Goal: Navigation & Orientation: Find specific page/section

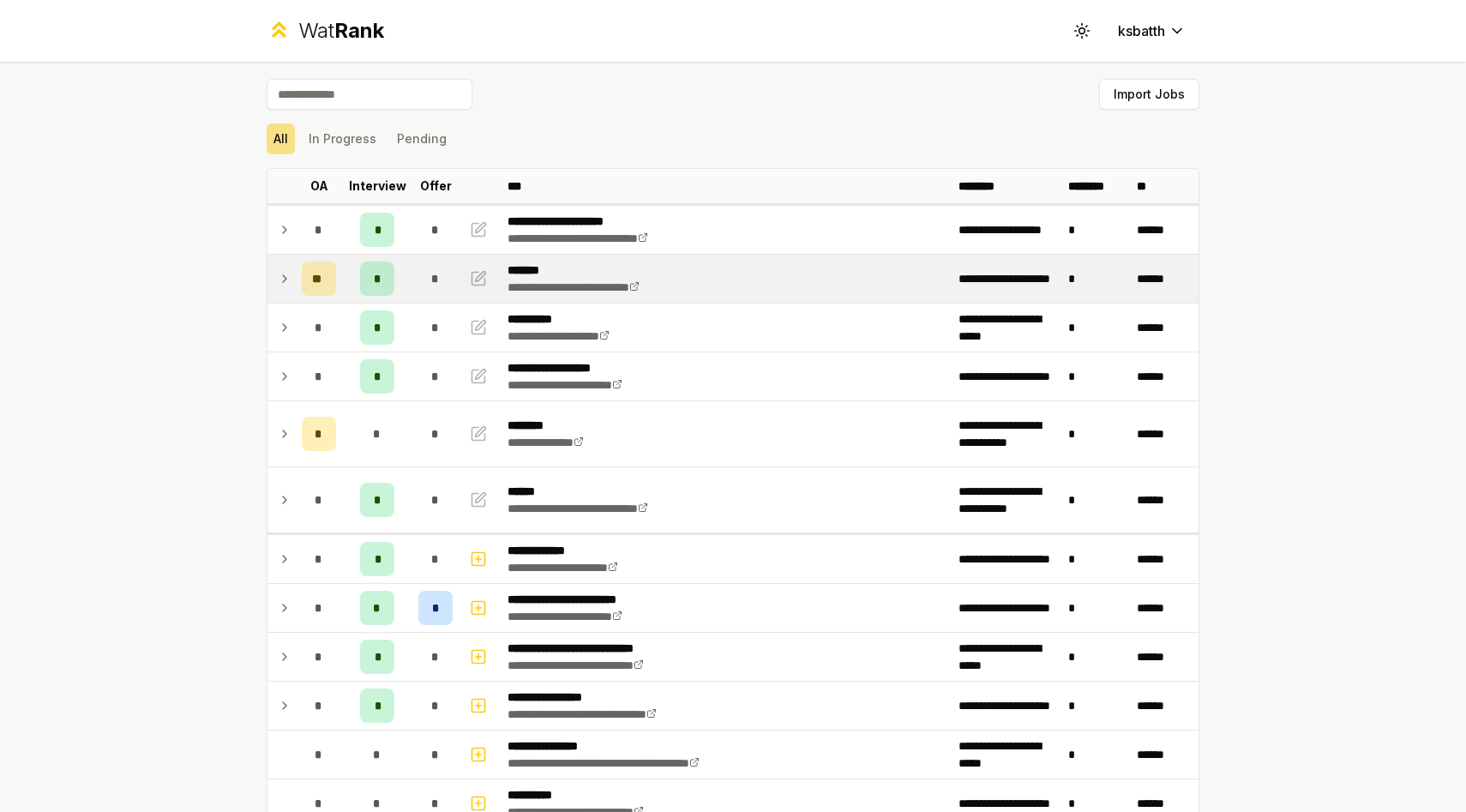
click at [284, 283] on icon at bounding box center [284, 278] width 14 height 21
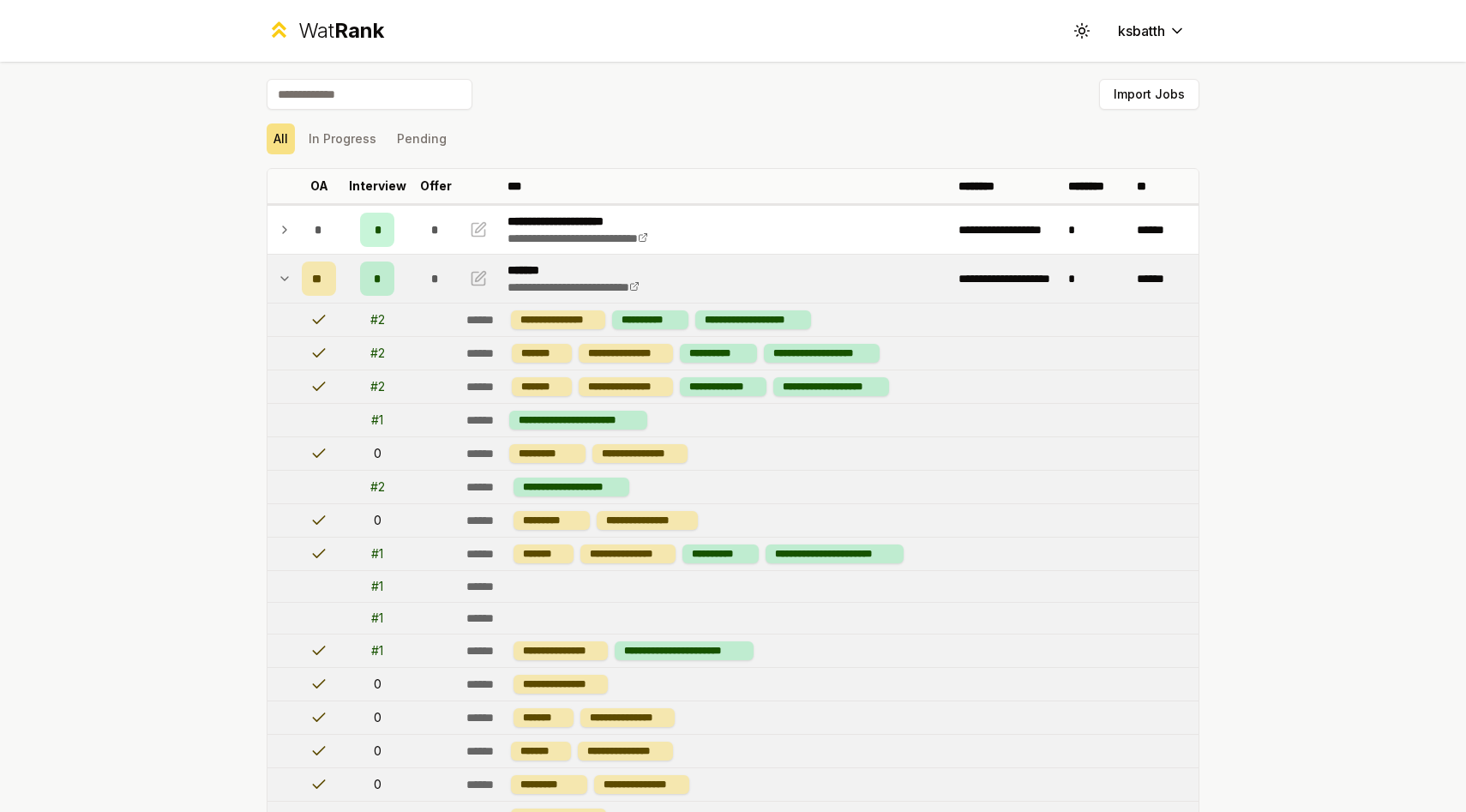
click at [283, 283] on icon at bounding box center [284, 278] width 14 height 21
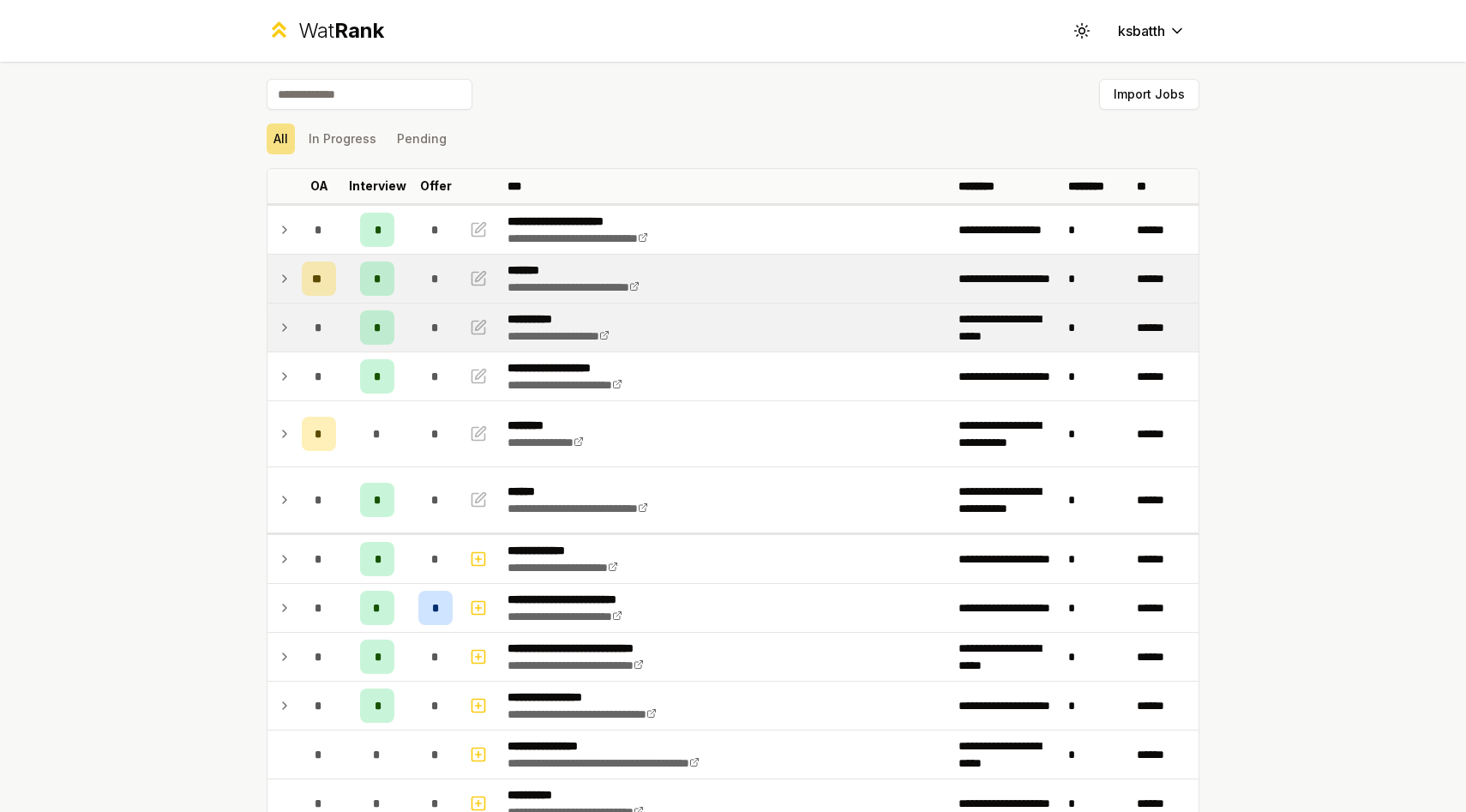
click at [303, 335] on div "*" at bounding box center [319, 327] width 35 height 35
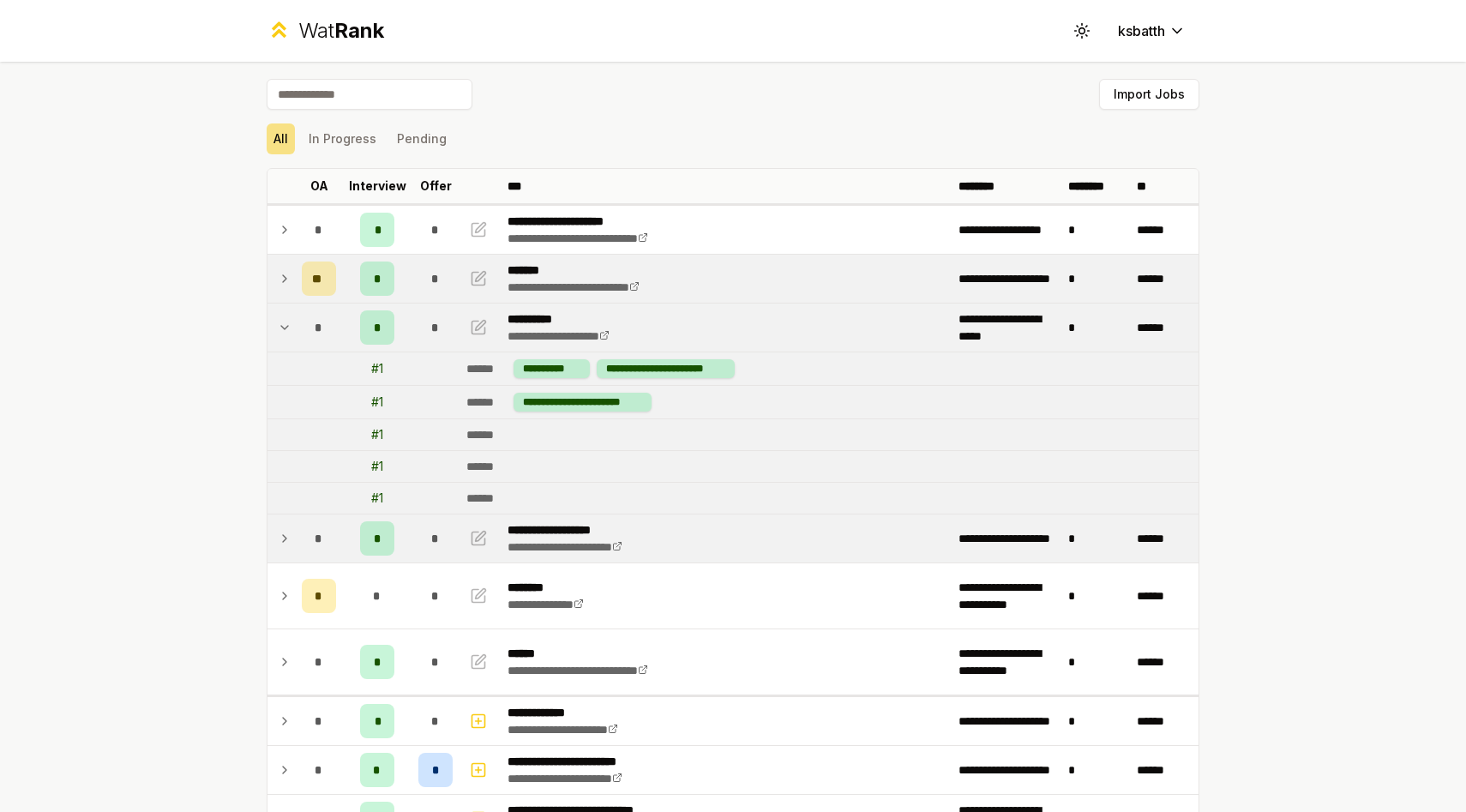
click at [276, 529] on td at bounding box center [281, 537] width 27 height 48
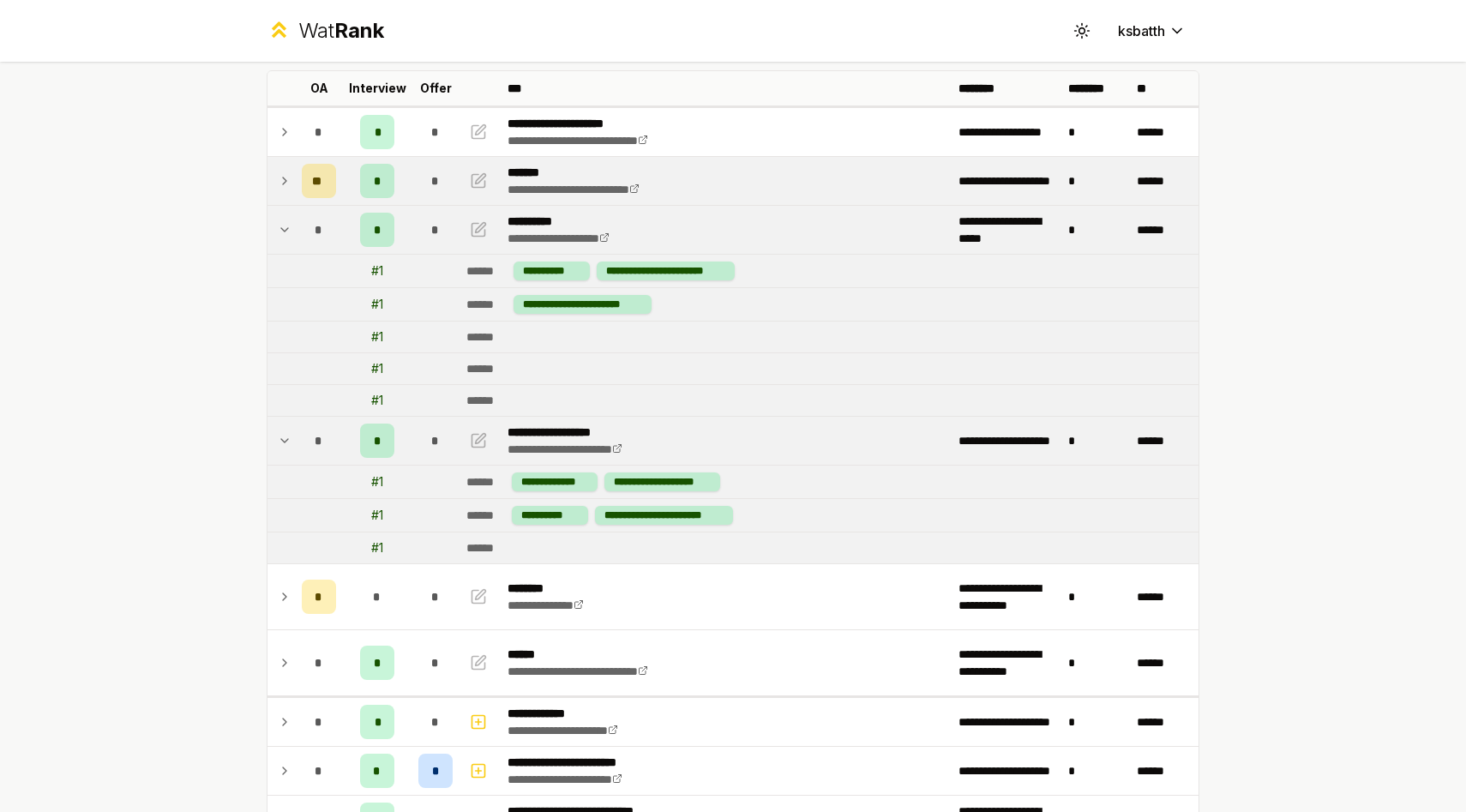
scroll to position [122, 0]
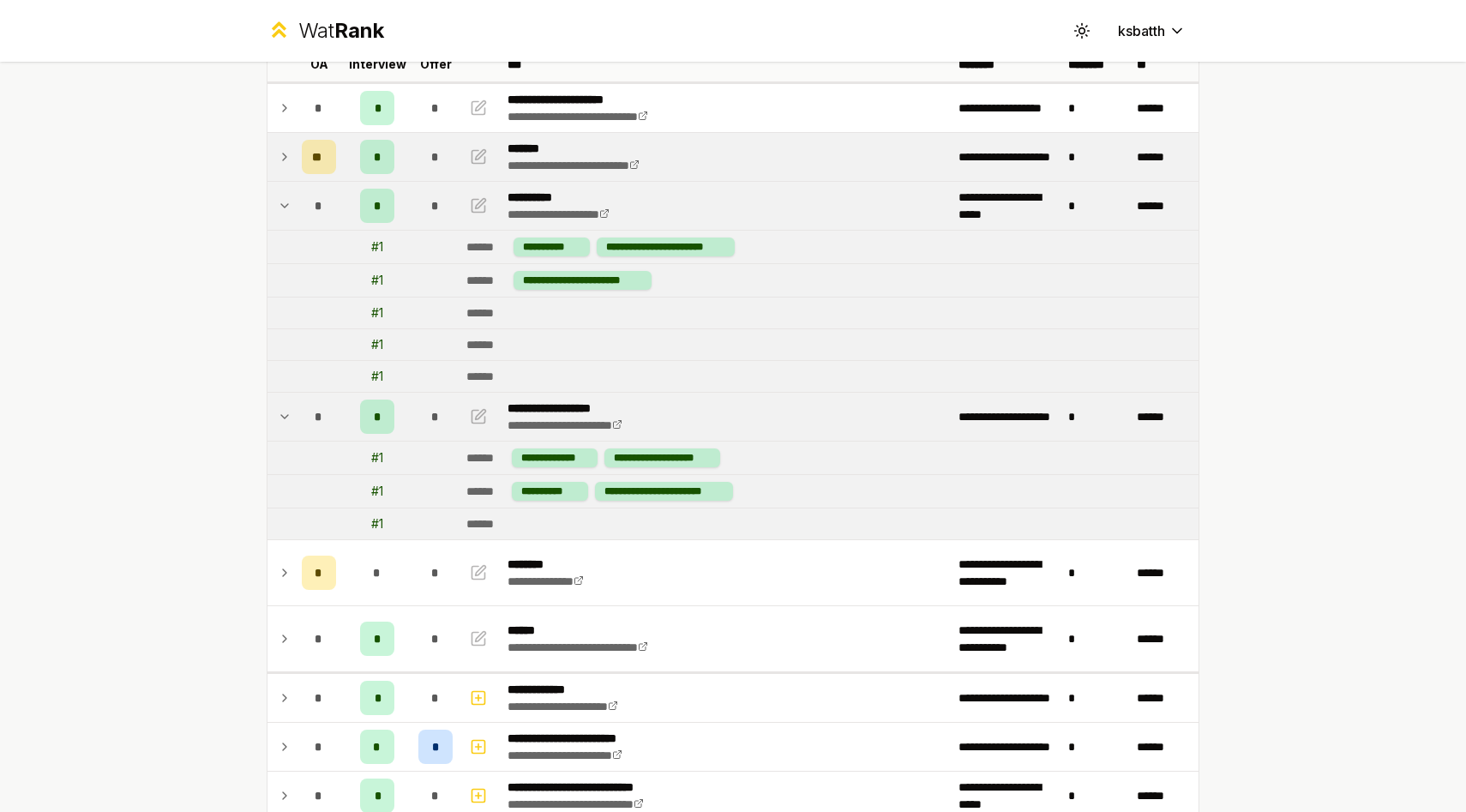
click at [295, 411] on td "*" at bounding box center [318, 416] width 48 height 48
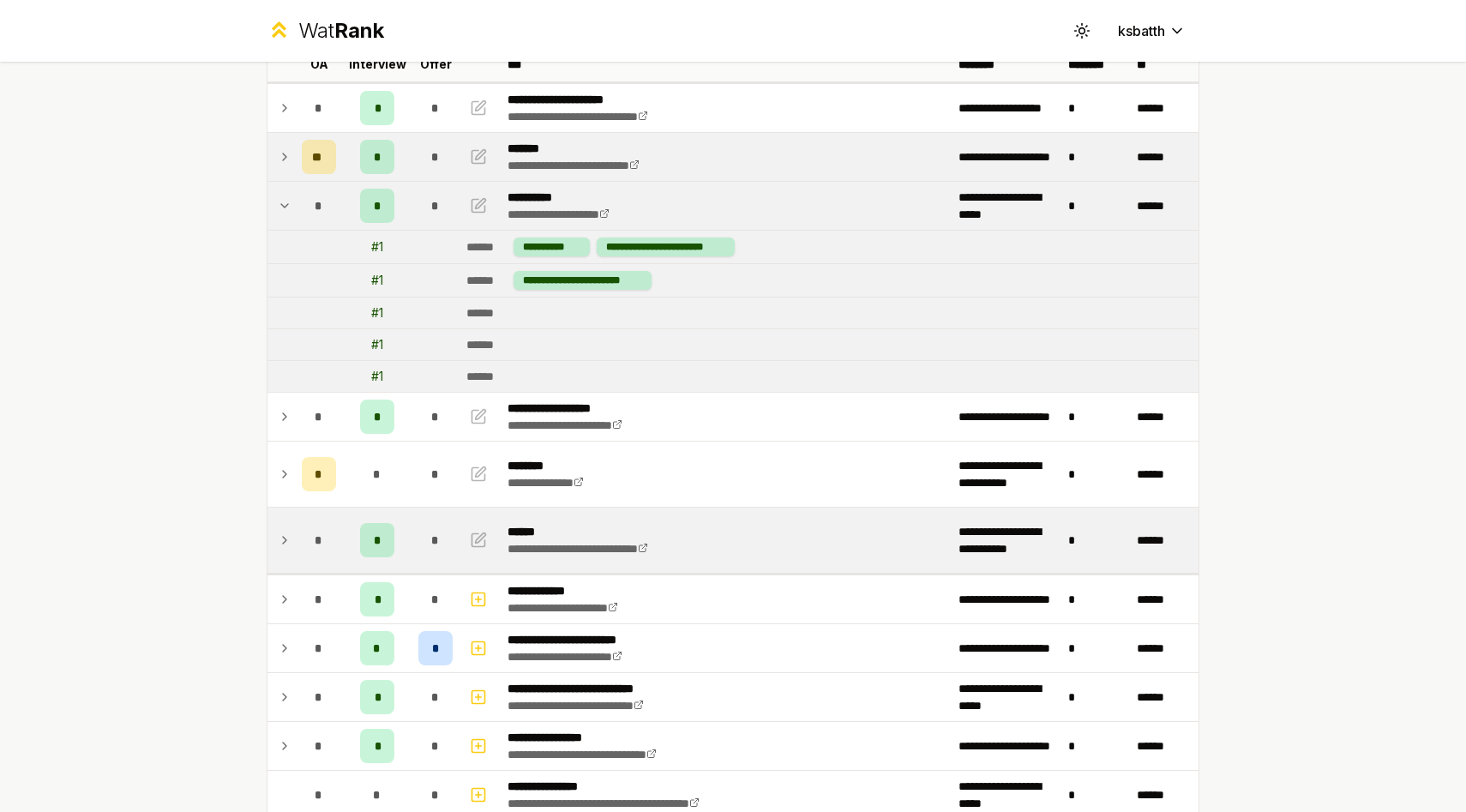
click at [285, 525] on td at bounding box center [281, 540] width 27 height 65
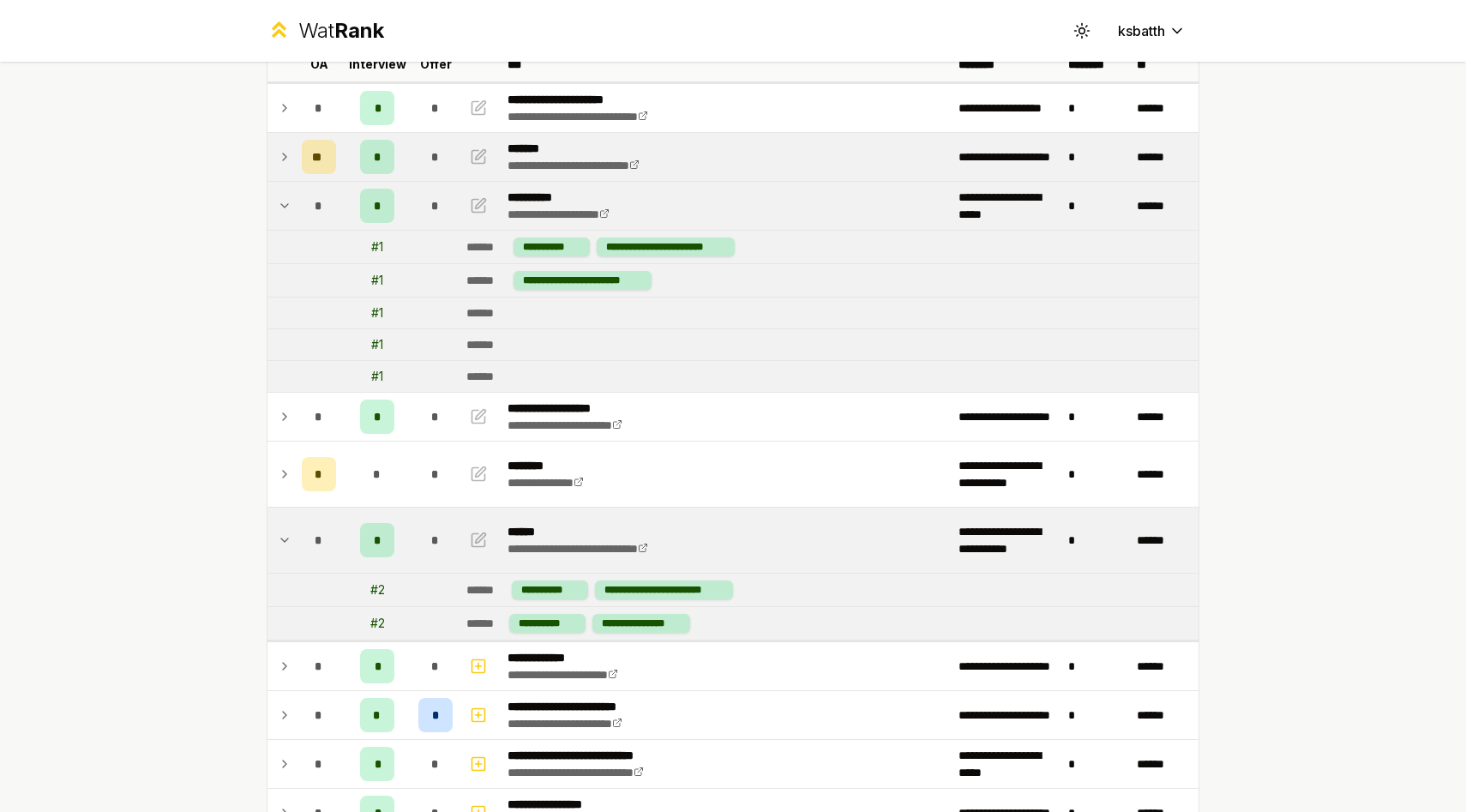
click at [288, 544] on icon at bounding box center [284, 539] width 14 height 21
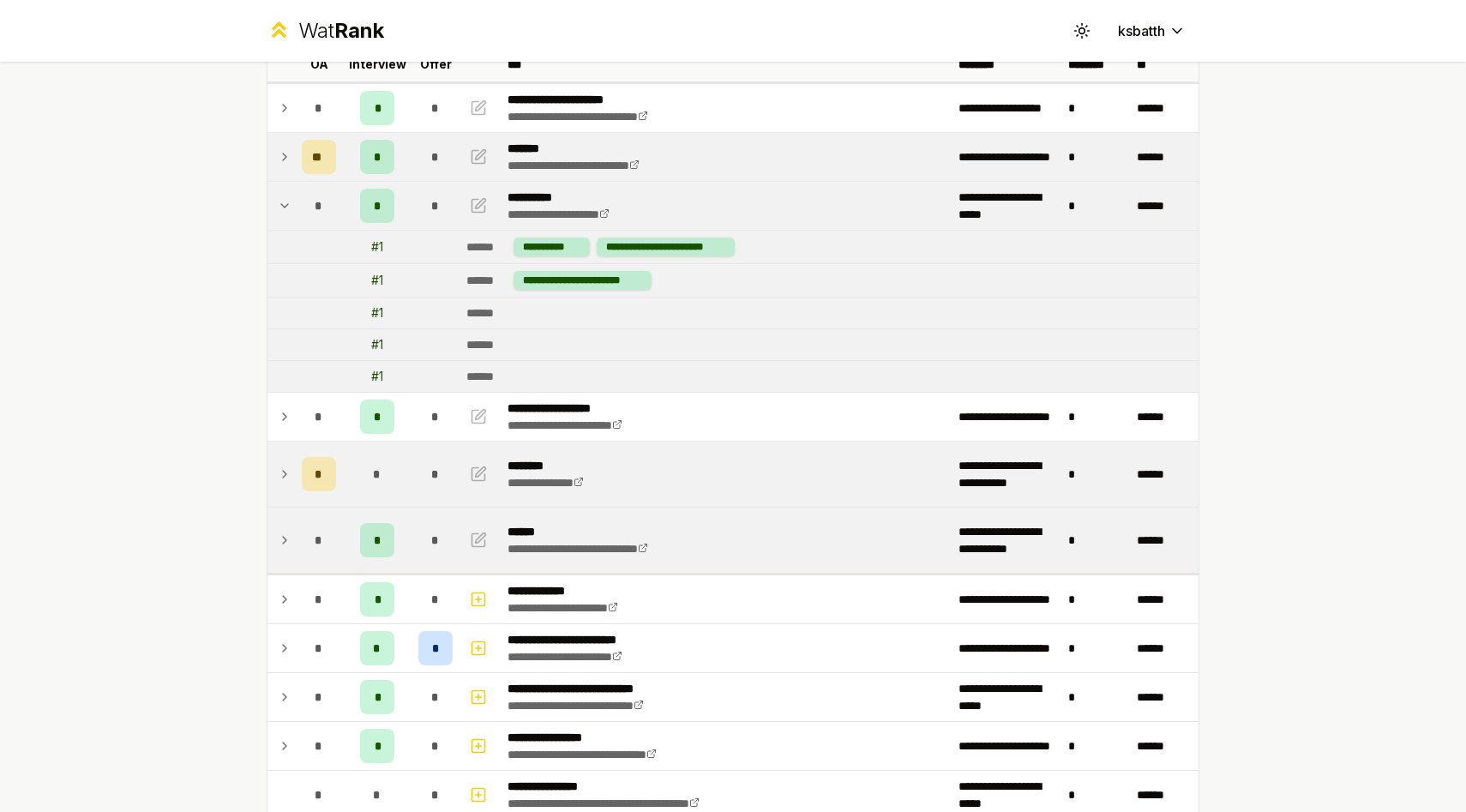
click at [288, 483] on icon at bounding box center [284, 474] width 14 height 21
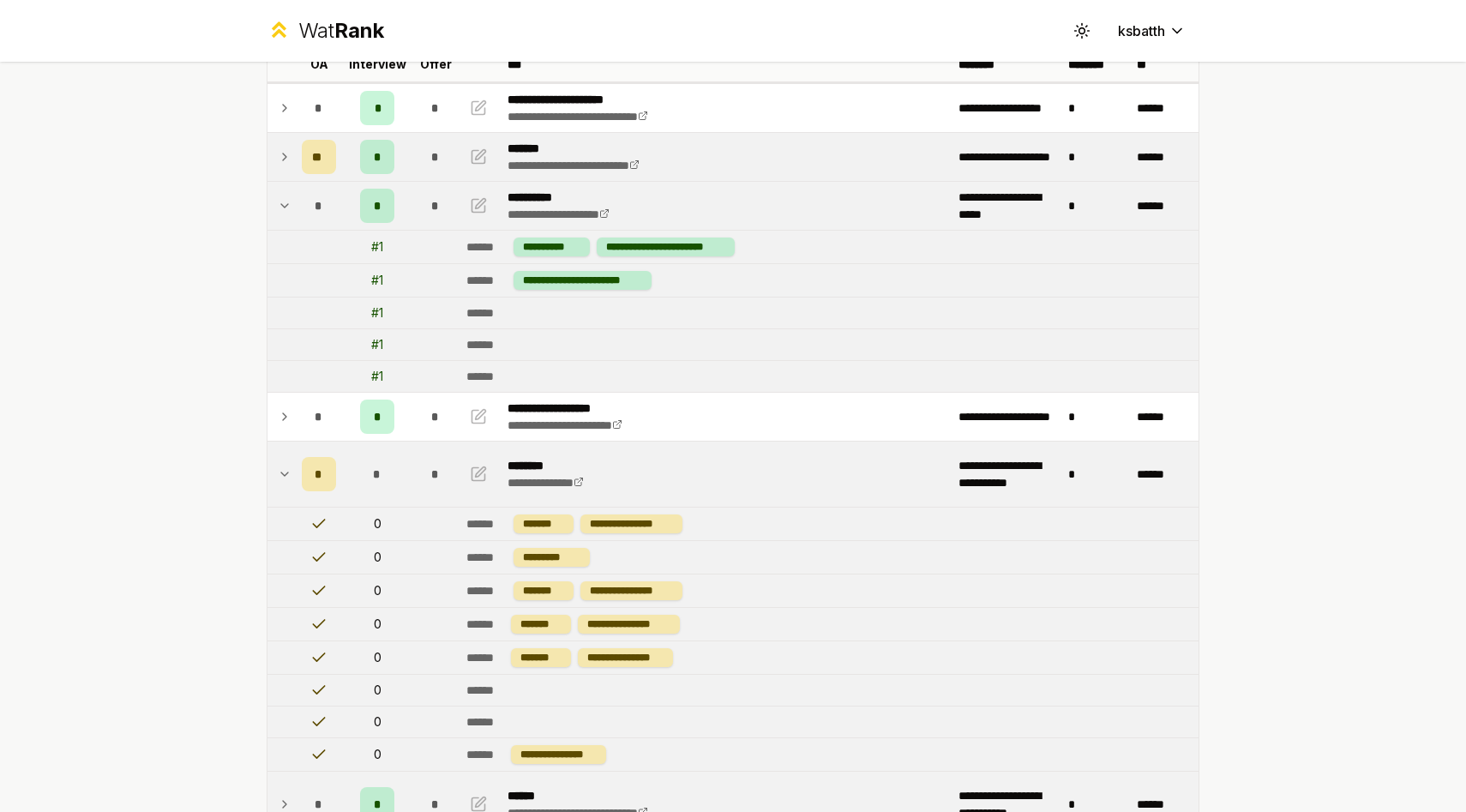
click at [288, 483] on icon at bounding box center [284, 474] width 14 height 21
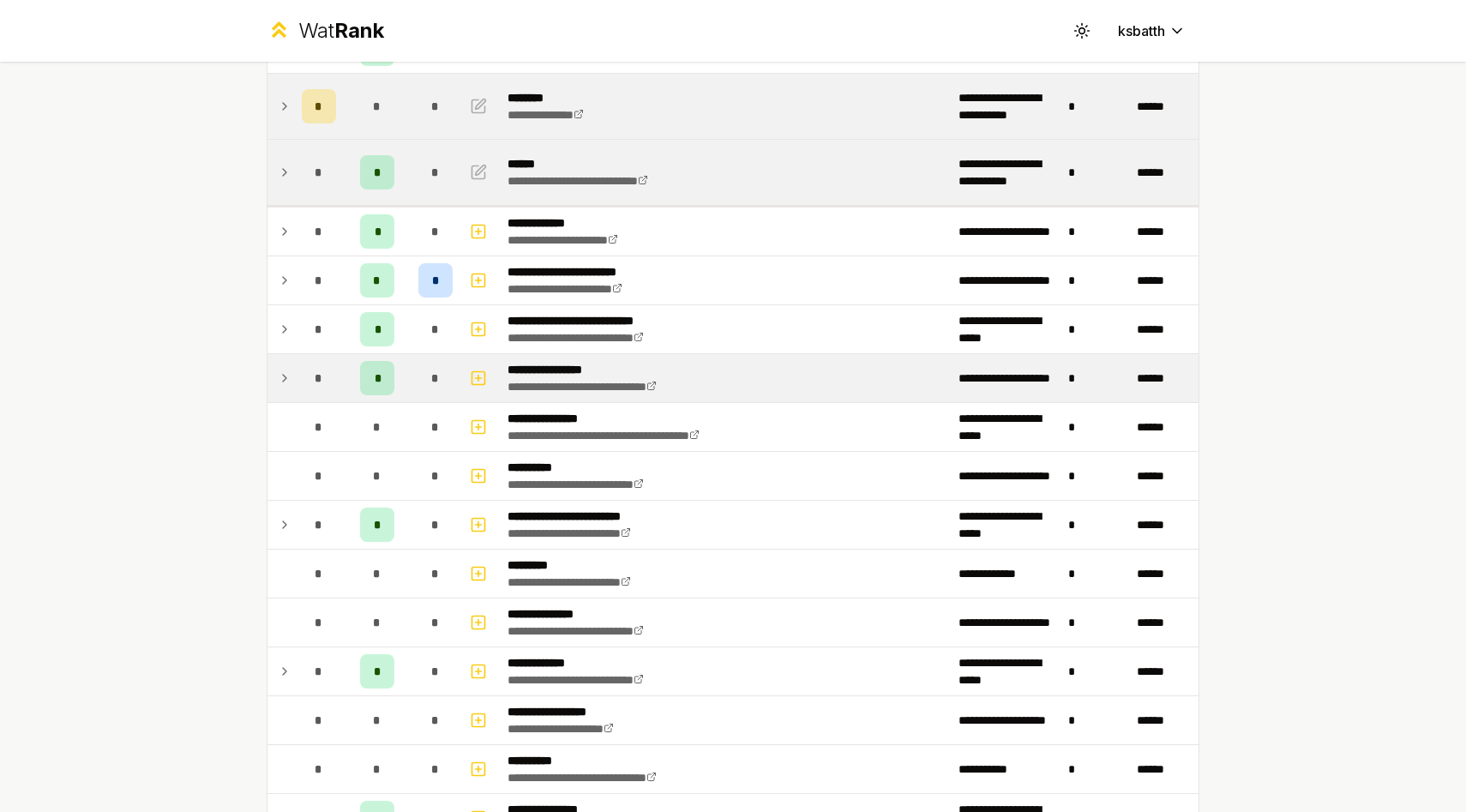
scroll to position [496, 0]
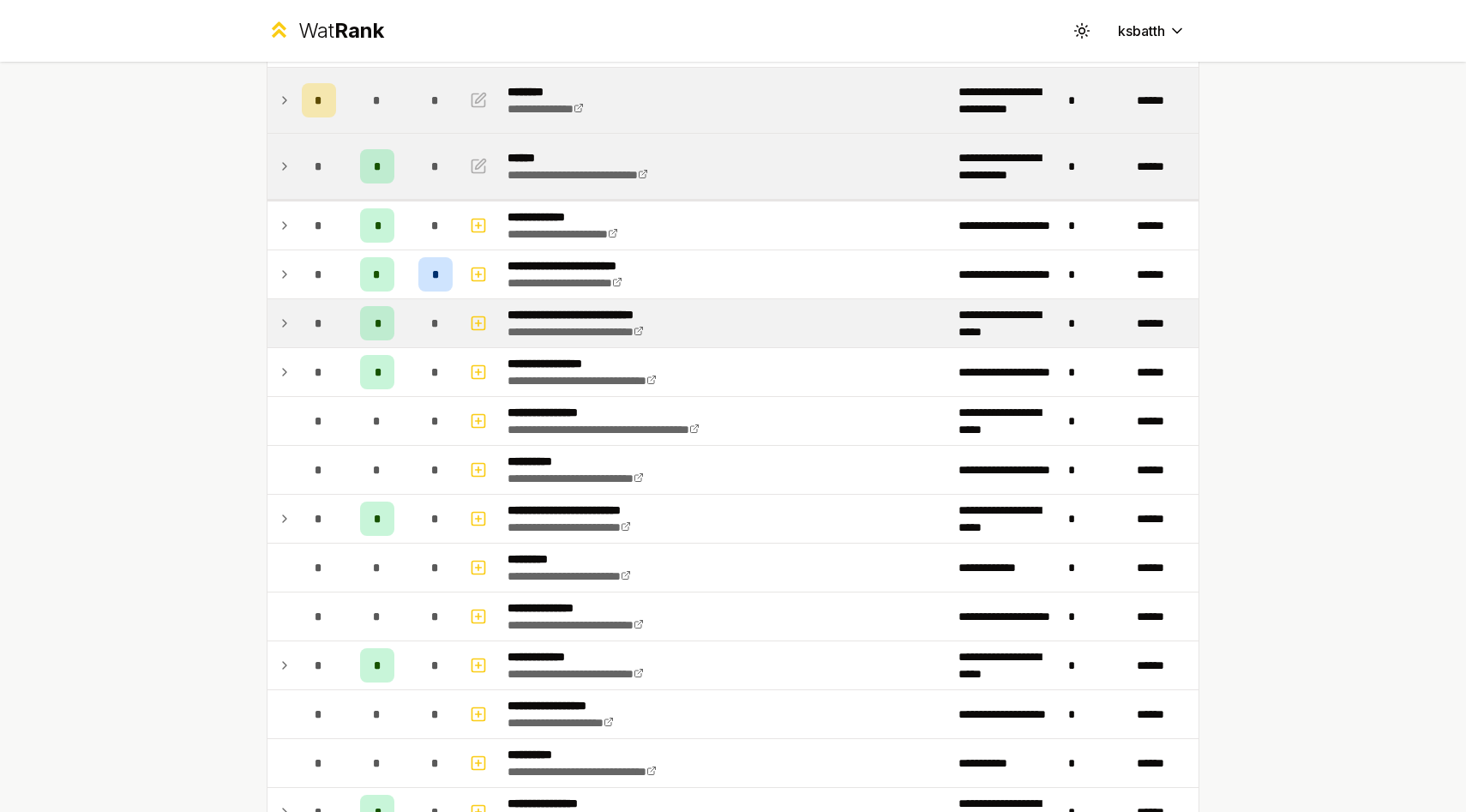
click at [291, 318] on td at bounding box center [281, 323] width 27 height 48
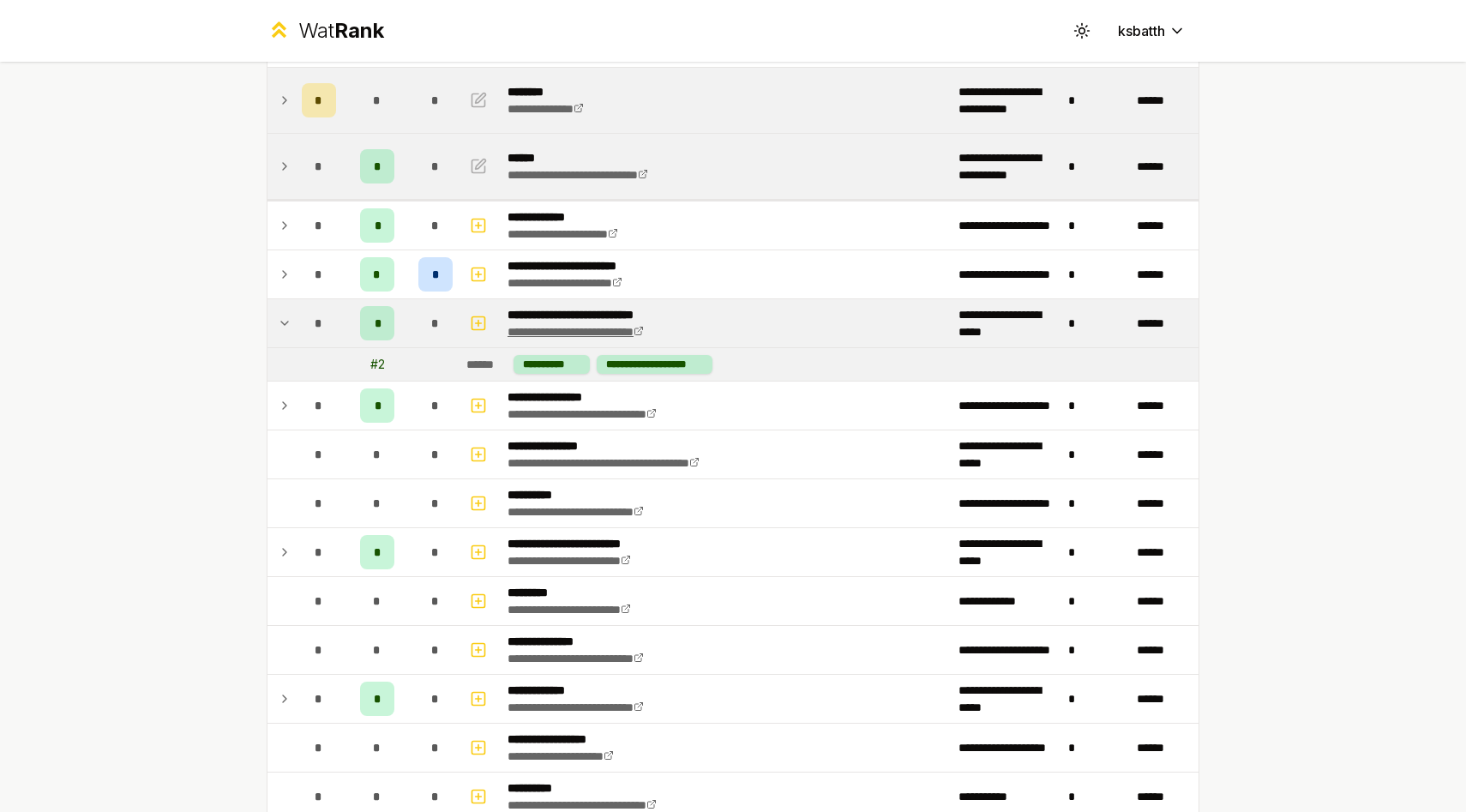
click at [601, 331] on link "**********" at bounding box center [576, 331] width 136 height 12
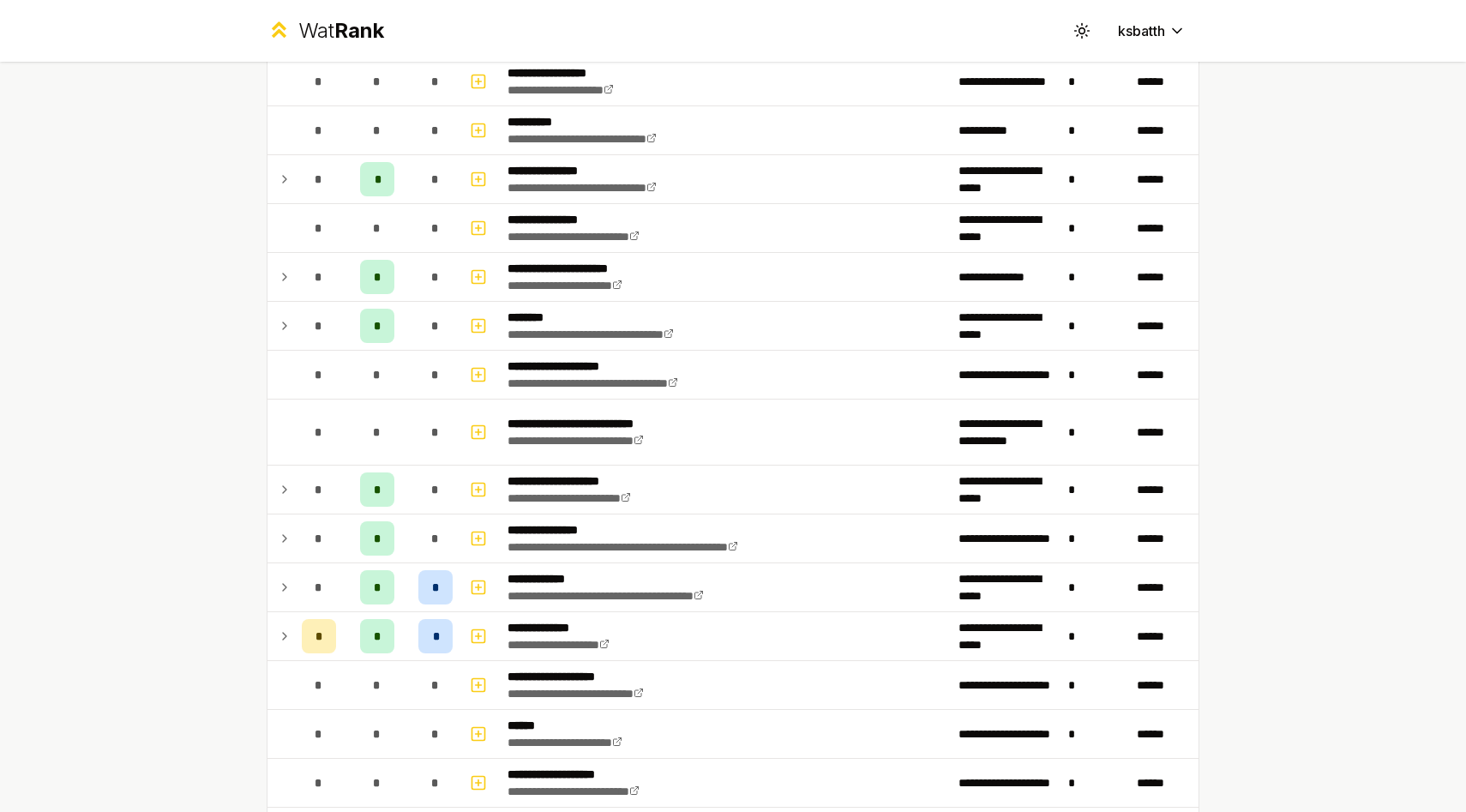
scroll to position [0, 0]
